Goal: Task Accomplishment & Management: Manage account settings

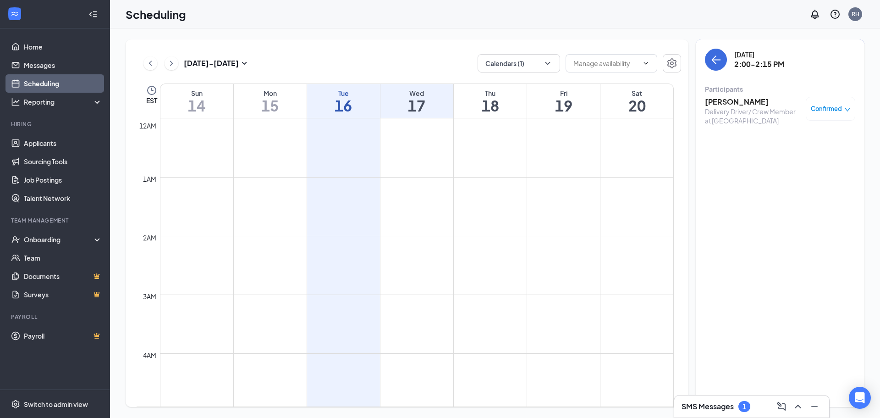
scroll to position [451, 0]
click at [729, 103] on h3 "Carter Gillespie" at bounding box center [753, 102] width 96 height 10
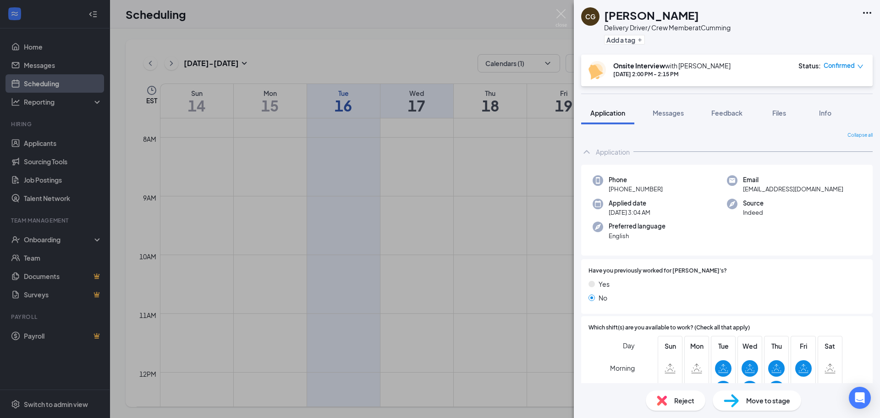
click at [862, 65] on icon "down" at bounding box center [861, 66] width 6 height 6
click at [807, 128] on span "Mark as no-show" at bounding box center [817, 127] width 51 height 10
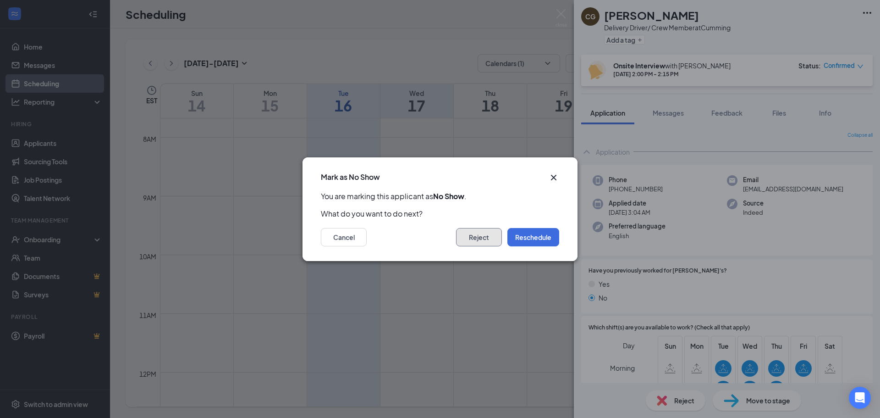
click at [480, 236] on button "Reject" at bounding box center [479, 237] width 46 height 18
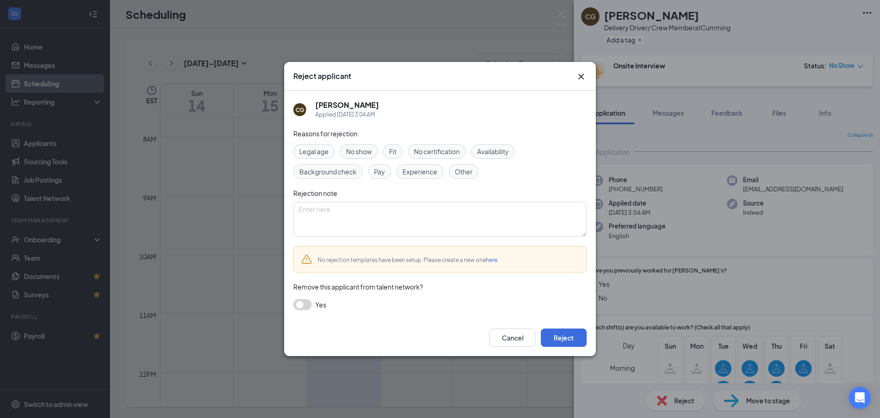
click at [357, 150] on span "No show" at bounding box center [359, 151] width 26 height 10
click at [562, 337] on button "Reject" at bounding box center [564, 337] width 46 height 18
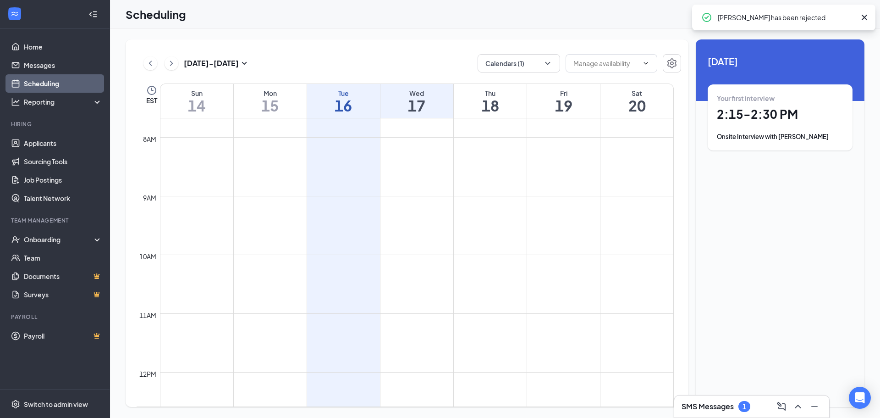
click at [413, 107] on h1 "17" at bounding box center [417, 106] width 73 height 16
click at [420, 107] on h1 "17" at bounding box center [417, 106] width 73 height 16
click at [275, 100] on h1 "15" at bounding box center [270, 106] width 73 height 16
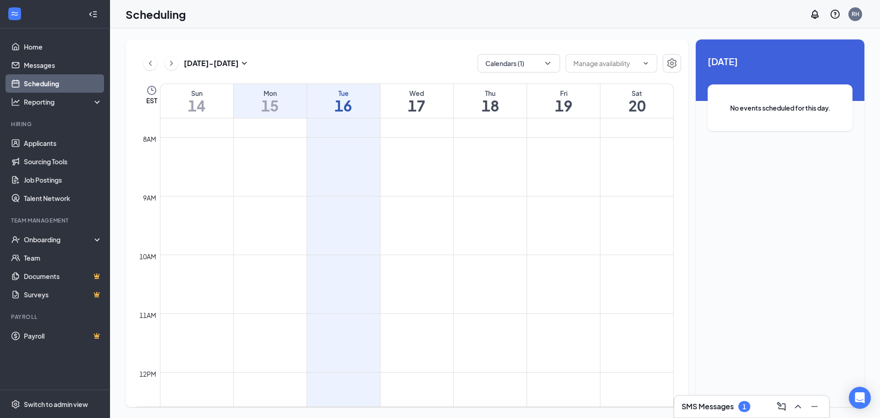
click at [399, 103] on h1 "17" at bounding box center [417, 106] width 73 height 16
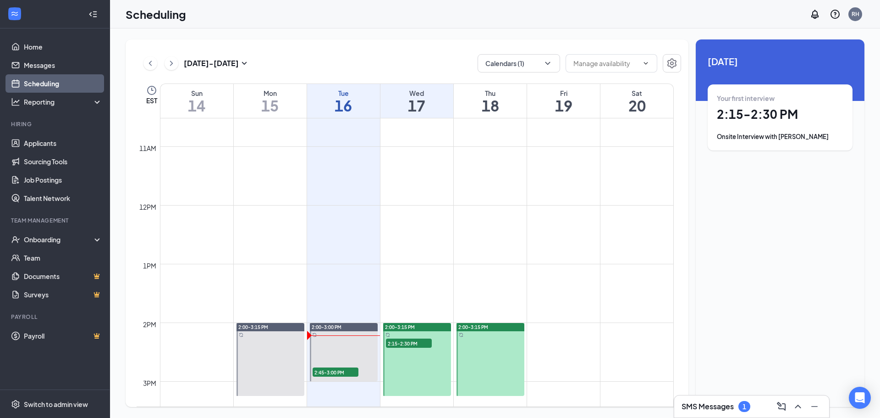
scroll to position [634, 0]
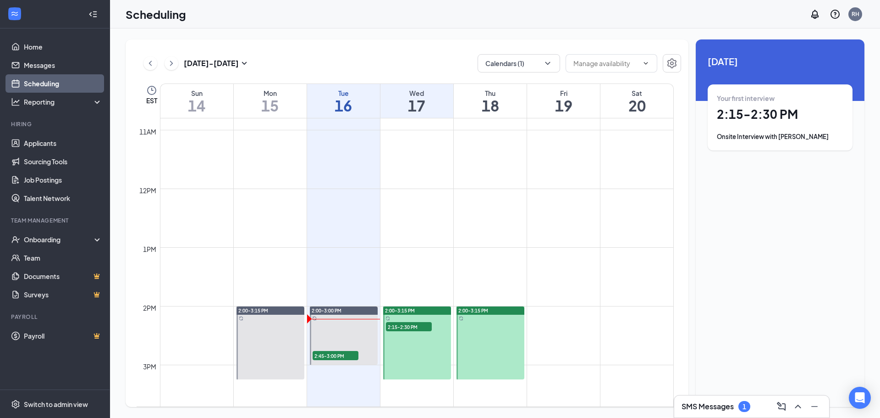
click at [402, 324] on span "2:15-2:30 PM" at bounding box center [409, 326] width 46 height 9
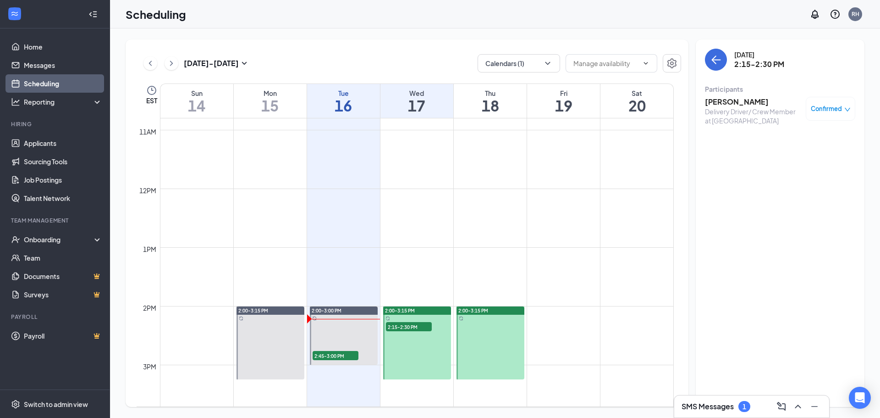
click at [396, 327] on span "2:15-2:30 PM" at bounding box center [409, 326] width 46 height 9
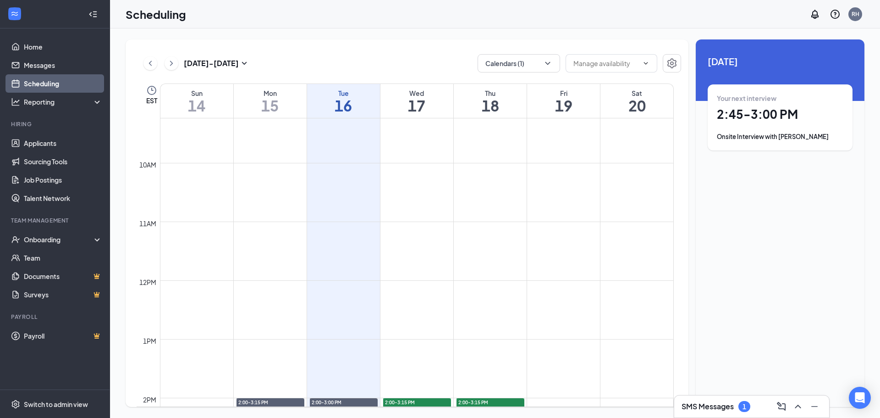
scroll to position [497, 0]
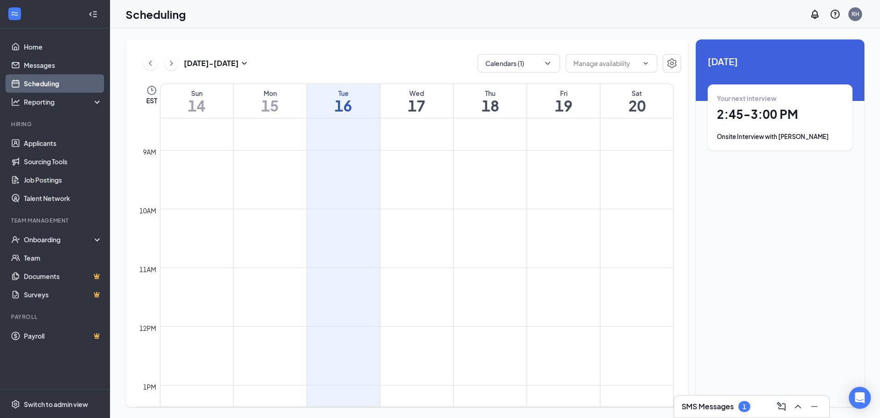
click at [767, 138] on div "Onsite Interview with [PERSON_NAME]" at bounding box center [780, 136] width 127 height 9
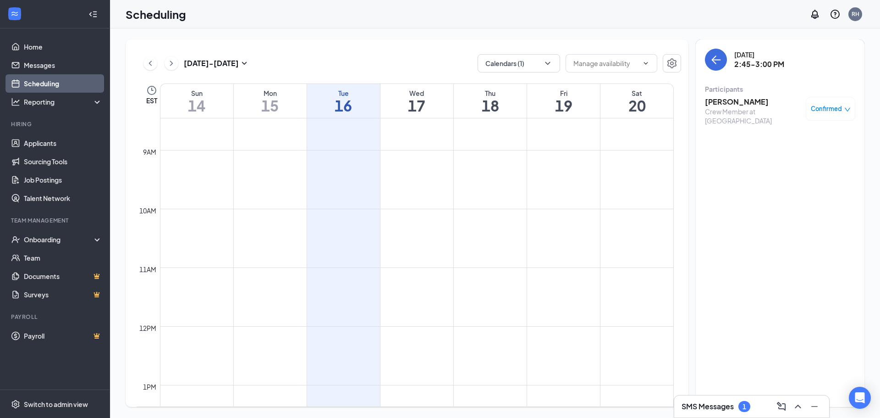
click at [725, 101] on h3 "Brenna Snodgrass" at bounding box center [753, 102] width 96 height 10
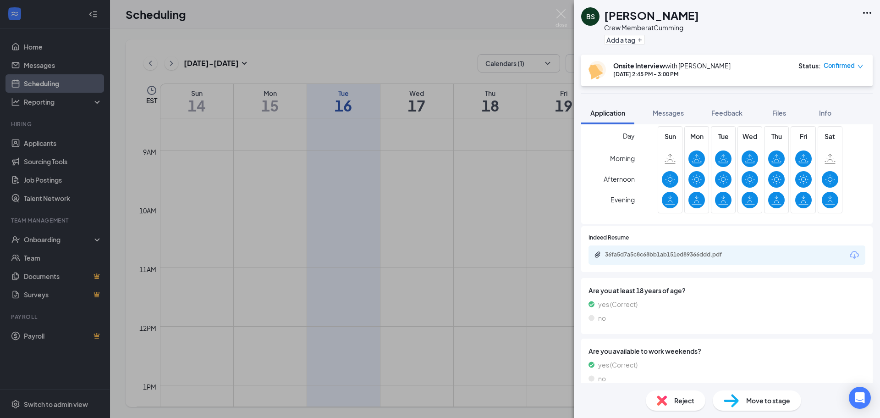
scroll to position [292, 0]
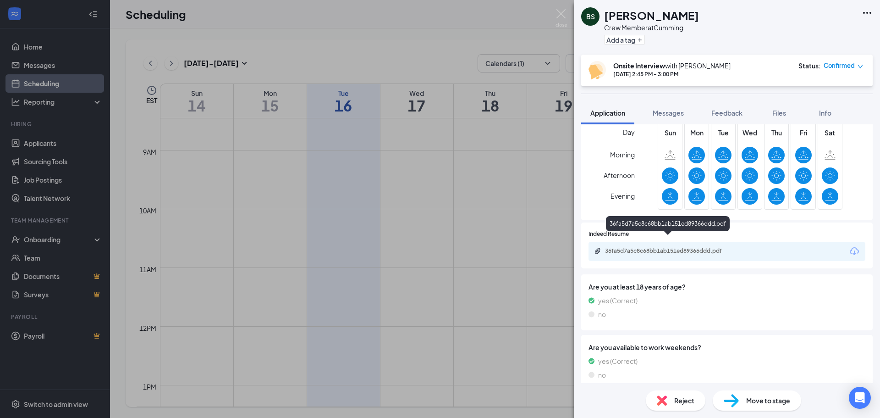
click at [655, 247] on div "36fa5d7a5c8c68bb1ab151ed89366ddd.pdf" at bounding box center [669, 250] width 128 height 7
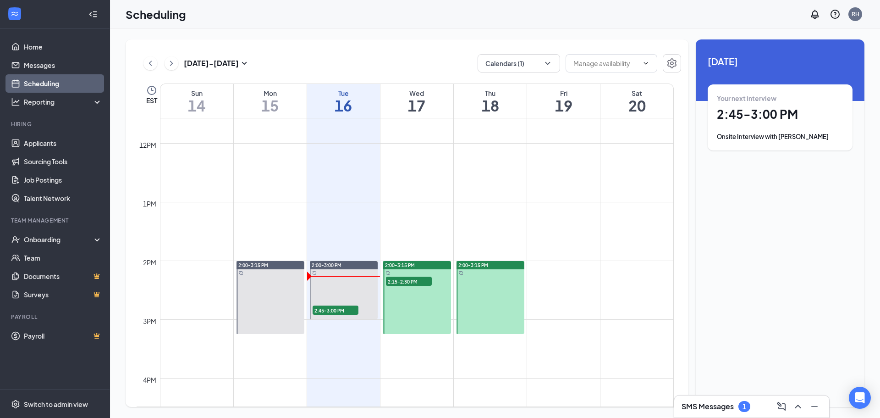
scroll to position [680, 0]
click at [407, 281] on span "2:15-2:30 PM" at bounding box center [409, 280] width 46 height 9
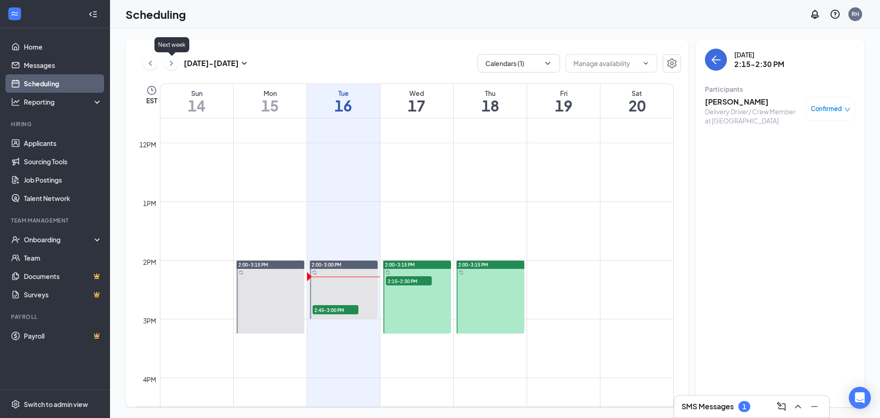
click at [171, 63] on icon "ChevronRight" at bounding box center [171, 63] width 9 height 11
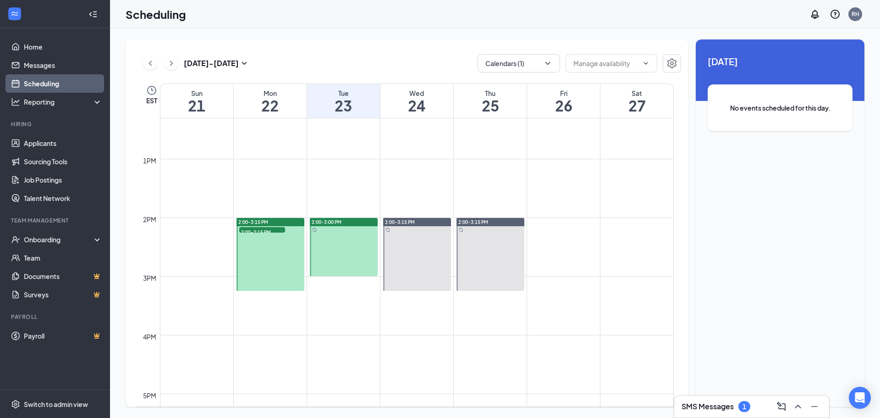
scroll to position [726, 0]
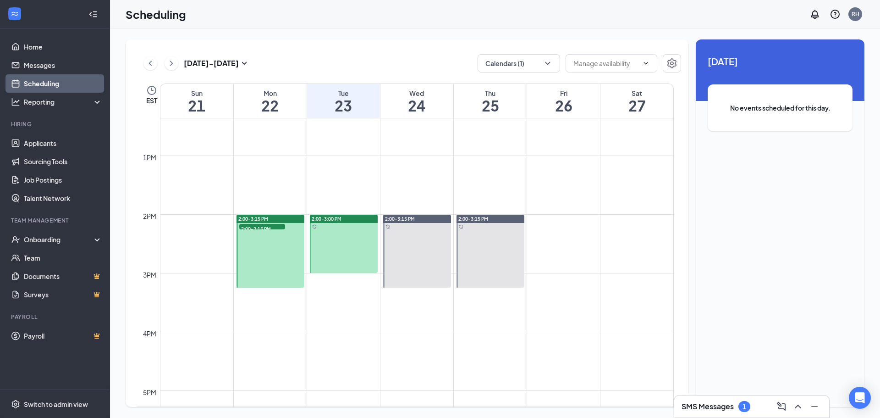
click at [268, 227] on span "2:00-2:15 PM" at bounding box center [262, 228] width 46 height 9
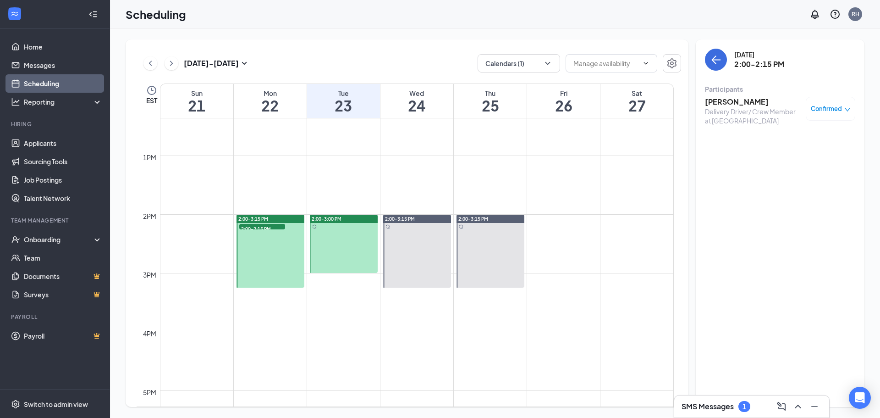
click at [720, 106] on h3 "Michael Kratzer" at bounding box center [753, 102] width 96 height 10
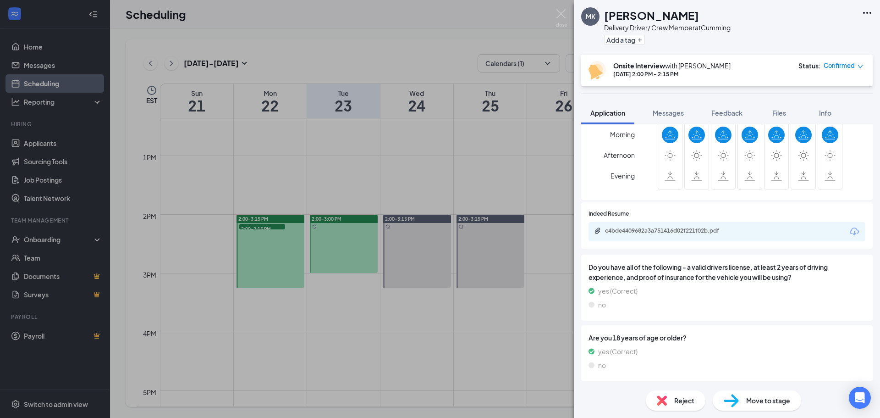
scroll to position [275, 0]
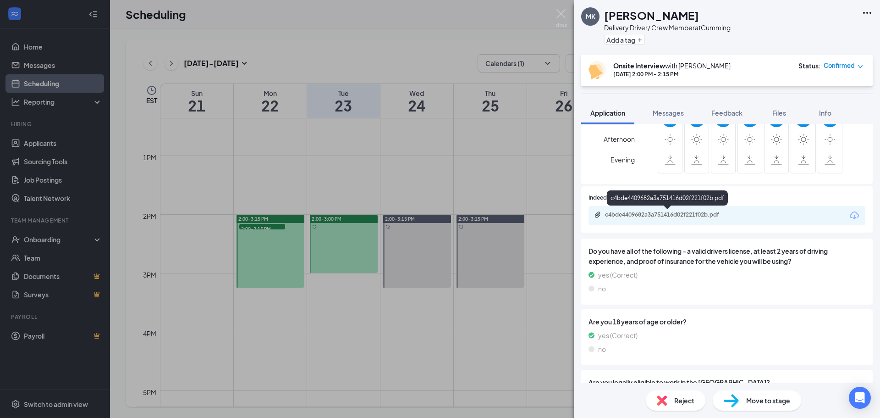
click at [645, 216] on div "c4bde4409682a3a751416d02f221f02b.pdf" at bounding box center [669, 214] width 128 height 7
click at [561, 12] on img at bounding box center [561, 18] width 11 height 18
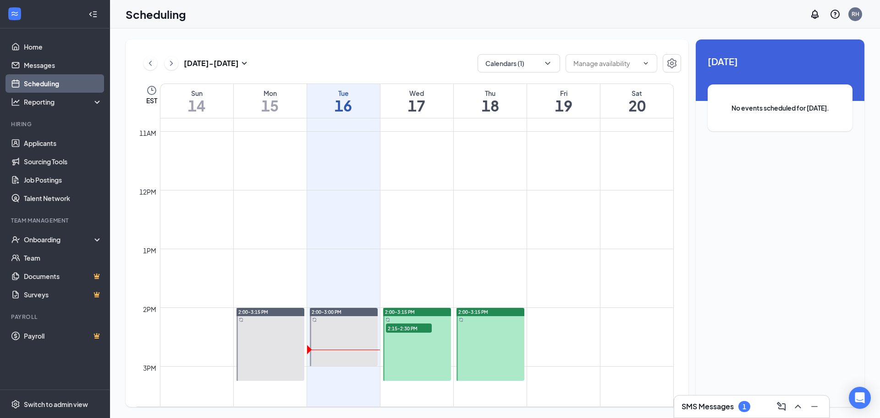
scroll to position [634, 0]
click at [400, 326] on span "2:15-2:30 PM" at bounding box center [409, 326] width 46 height 9
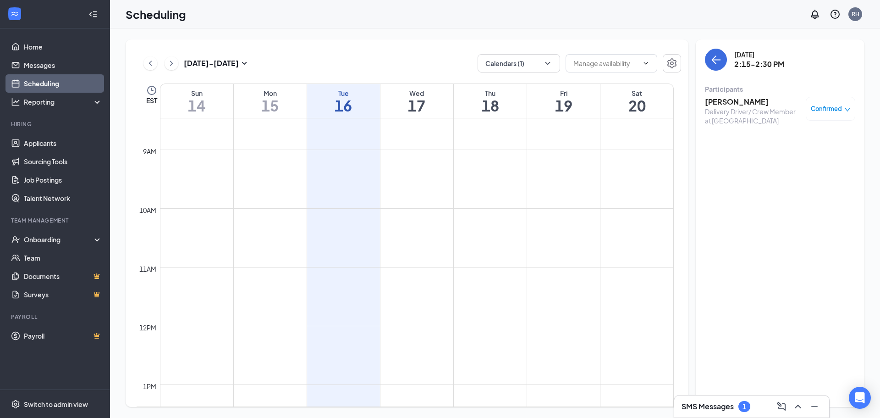
scroll to position [451, 0]
click at [170, 61] on icon "ChevronRight" at bounding box center [171, 63] width 9 height 11
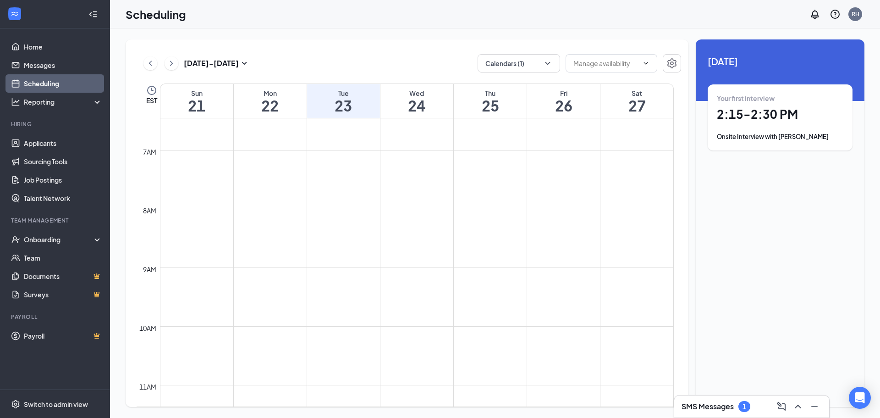
scroll to position [222, 0]
click at [798, 407] on icon "ChevronUp" at bounding box center [798, 406] width 11 height 11
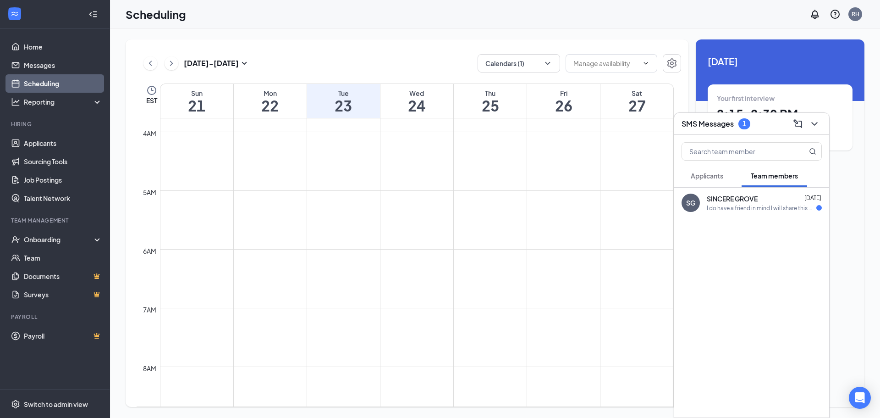
click at [739, 205] on div "I do have a friend in mind I will share this with. I'm excited to be on the tea…" at bounding box center [762, 208] width 110 height 8
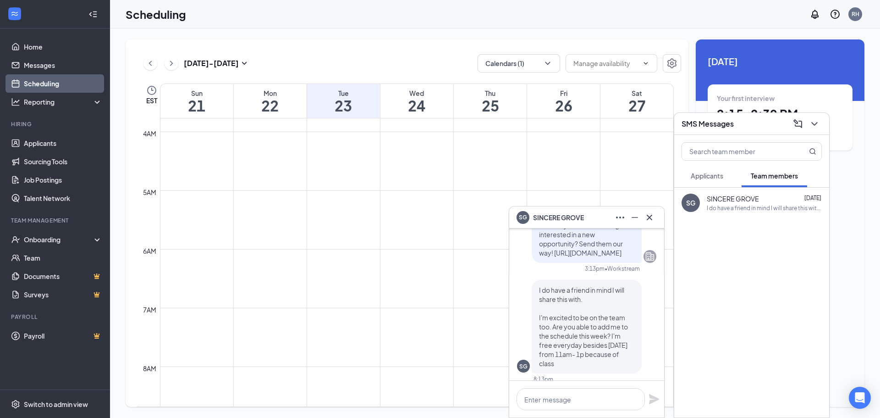
scroll to position [0, 0]
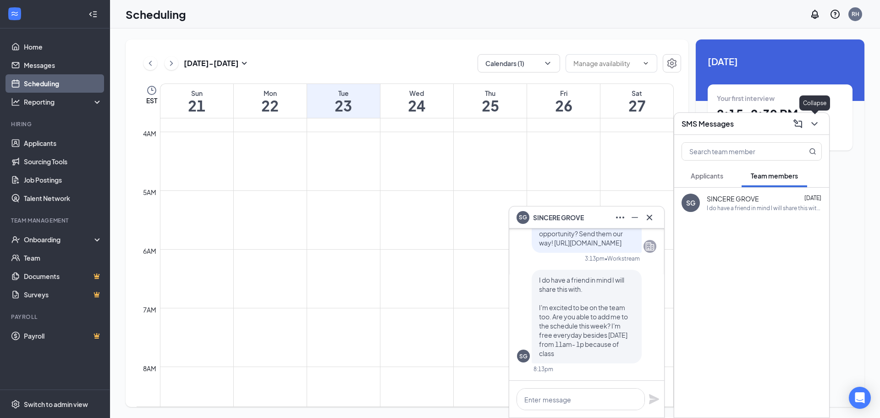
click at [814, 124] on icon "ChevronDown" at bounding box center [814, 123] width 11 height 11
